Goal: Obtain resource: Obtain resource

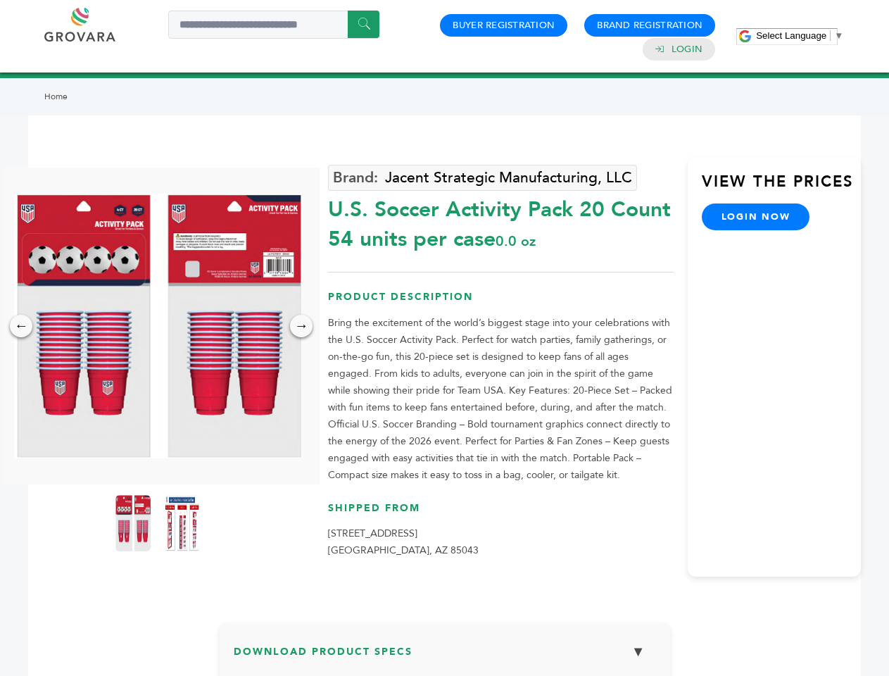
click at [800, 35] on span "Select Language" at bounding box center [791, 35] width 70 height 11
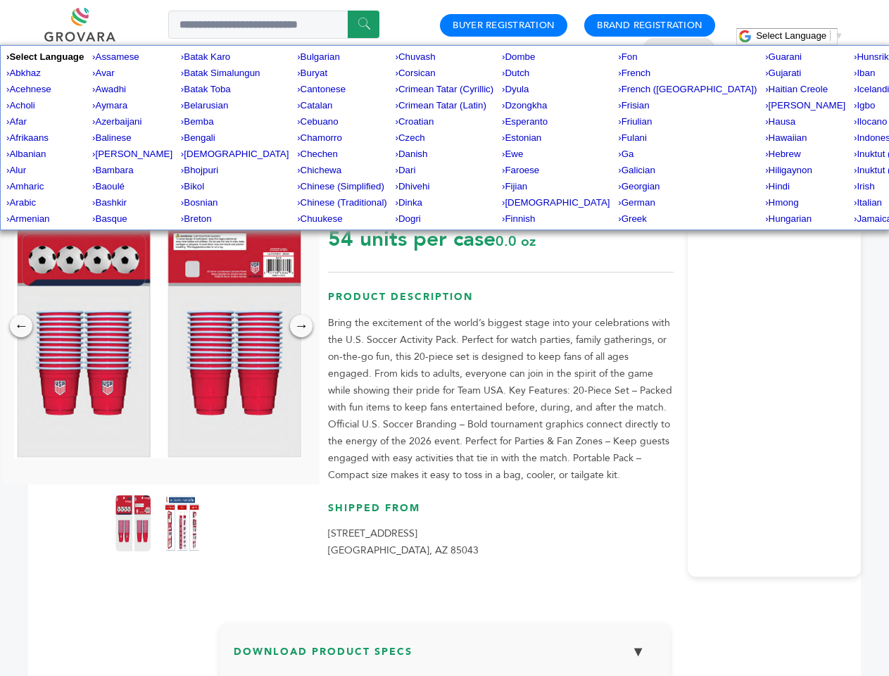
click at [158, 326] on img at bounding box center [158, 326] width 288 height 265
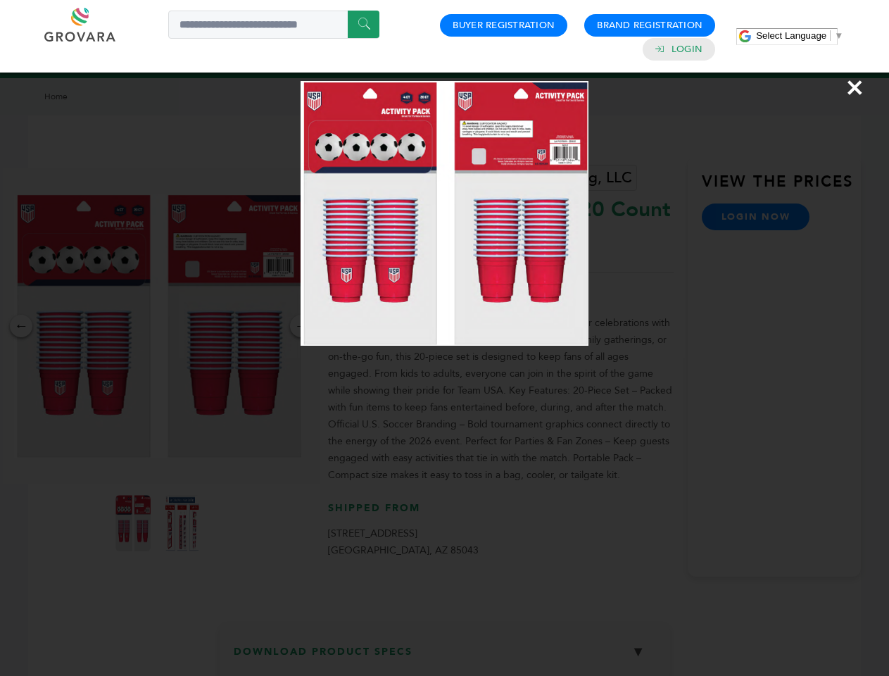
click at [21, 326] on div "×" at bounding box center [444, 338] width 889 height 676
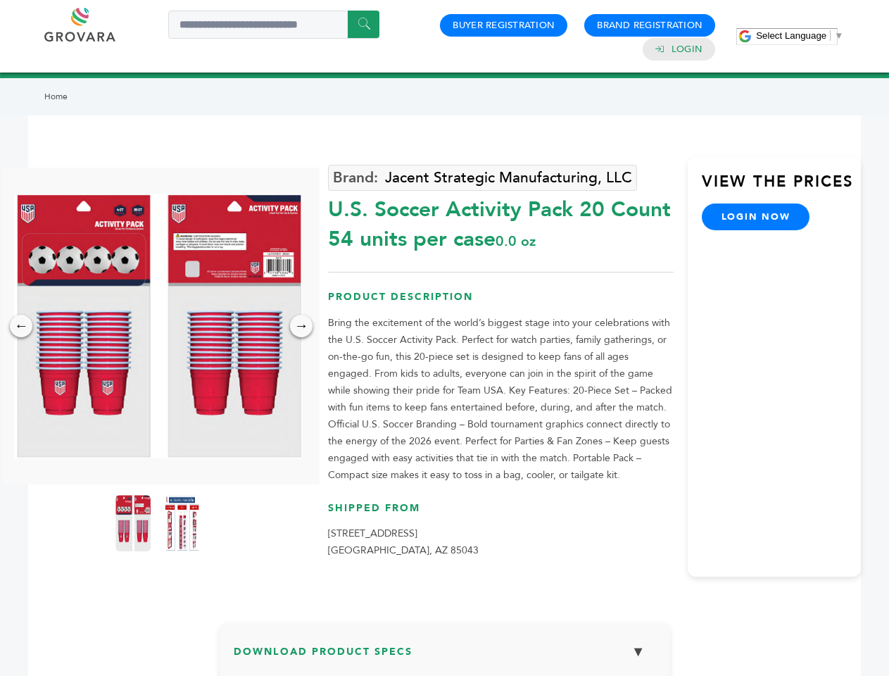
click at [301, 326] on div "→" at bounding box center [301, 326] width 23 height 23
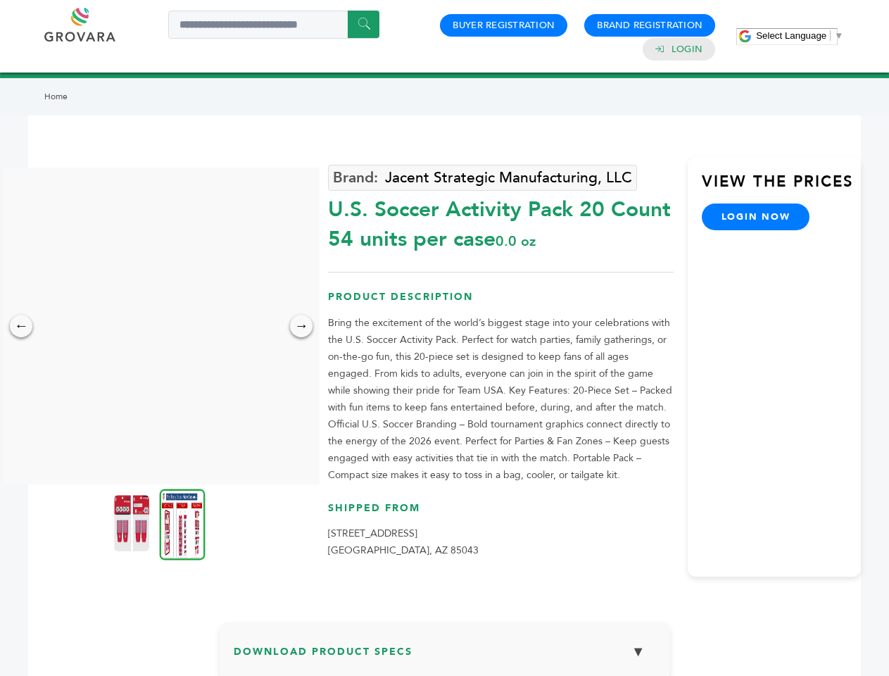
click at [133, 523] on img at bounding box center [131, 523] width 35 height 56
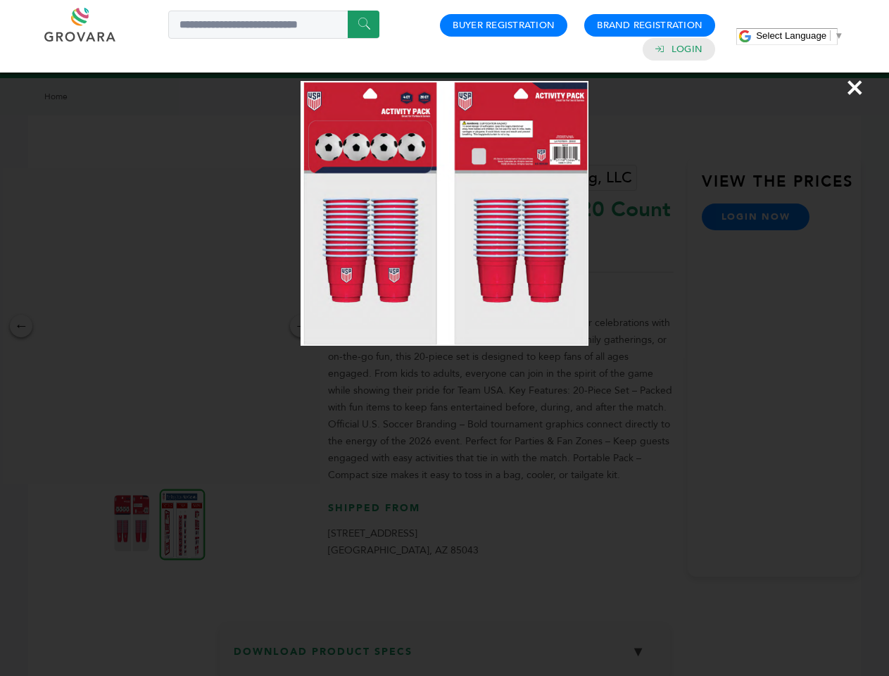
click at [182, 523] on div "×" at bounding box center [444, 338] width 889 height 676
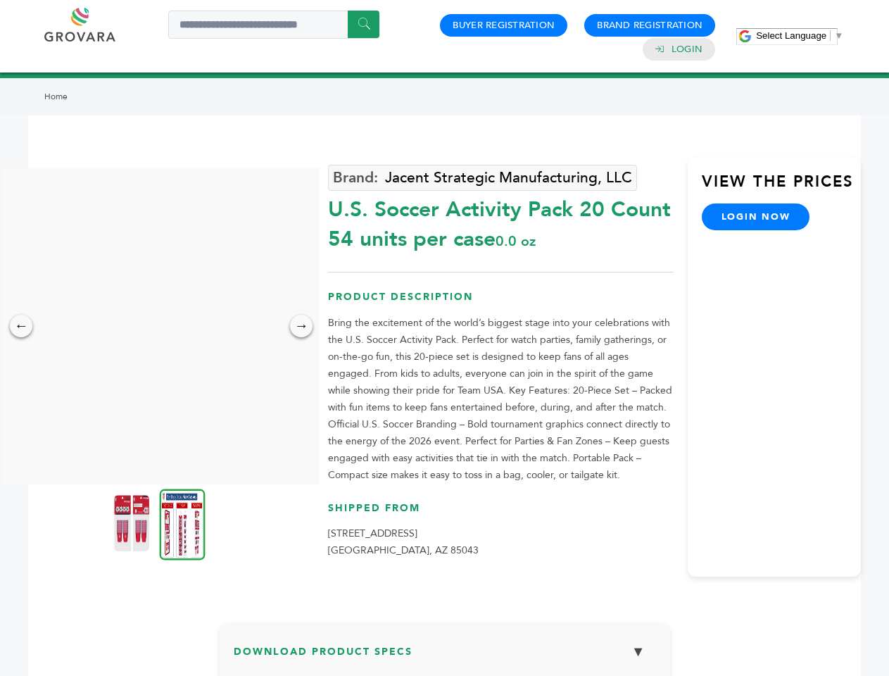
click at [445, 656] on h3 "Download Product Specs ▼" at bounding box center [445, 656] width 422 height 41
